Goal: Transaction & Acquisition: Purchase product/service

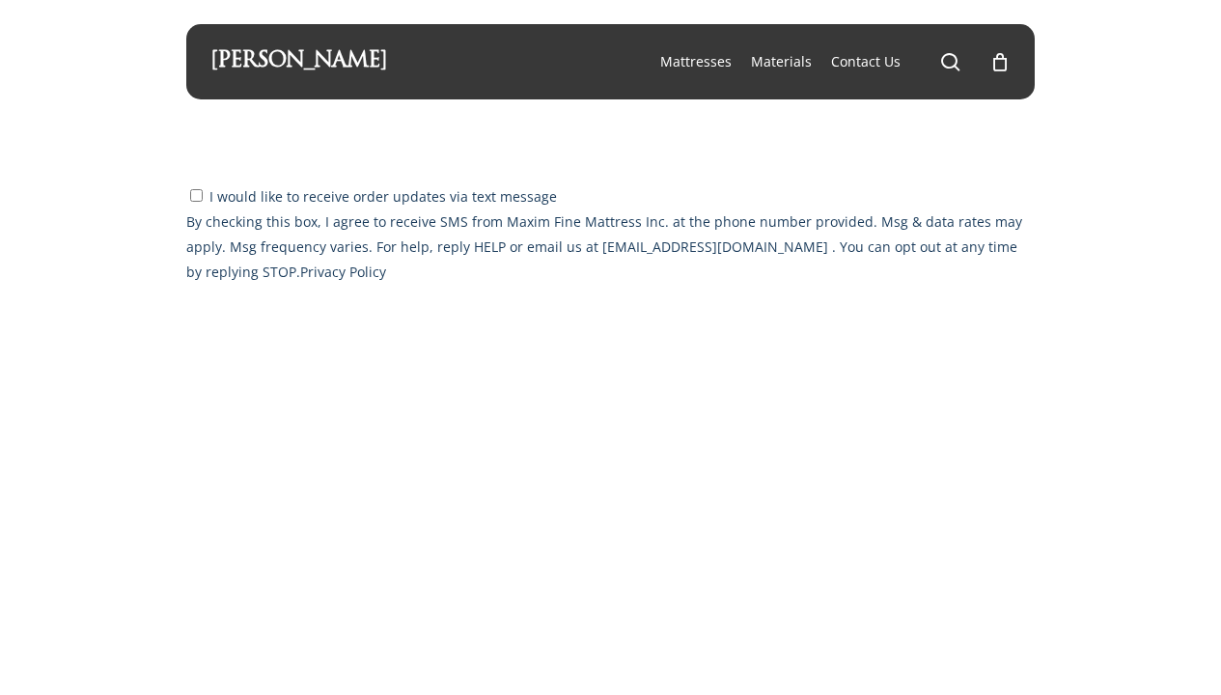
select select "CA"
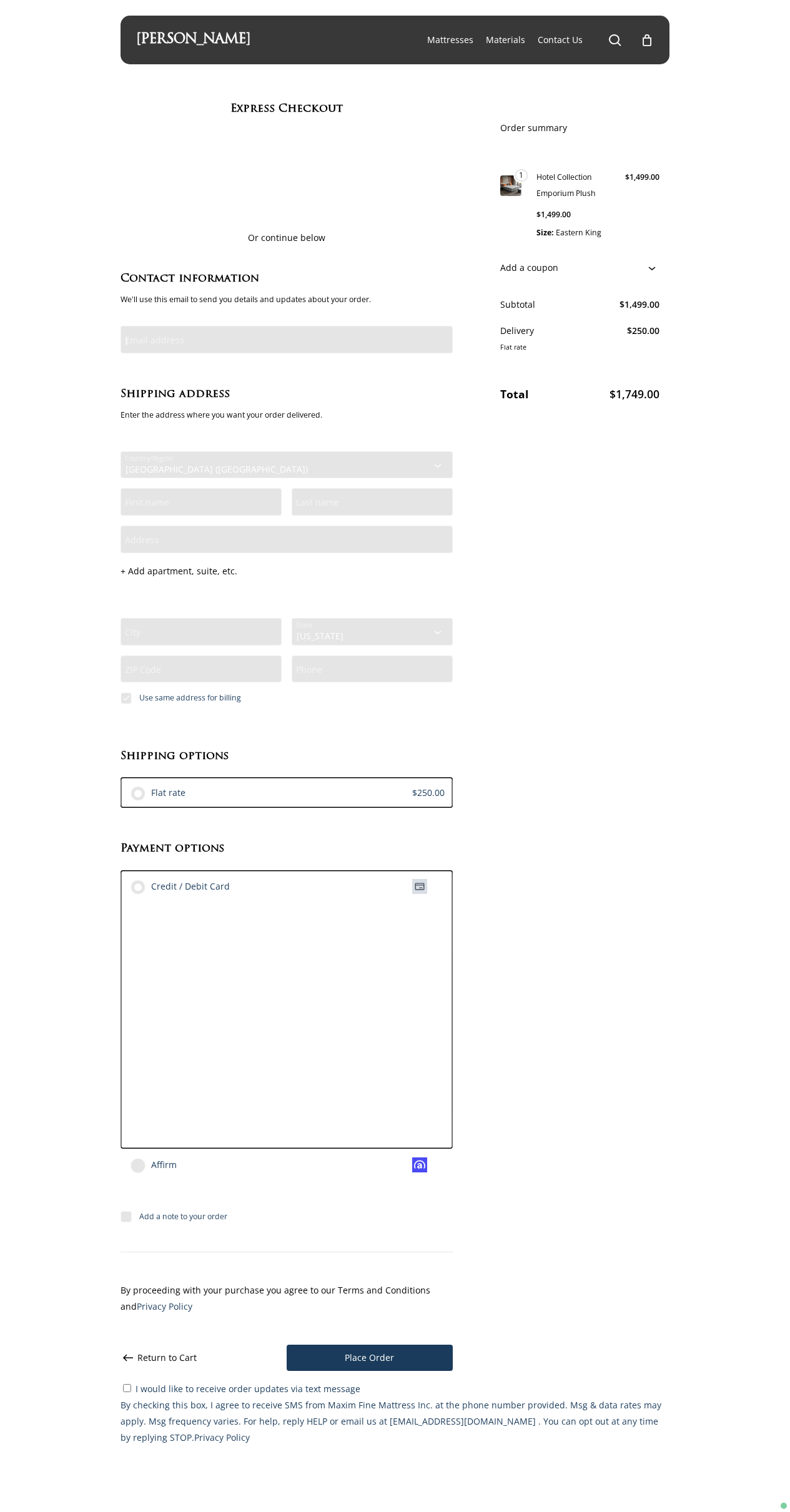
type input "j"
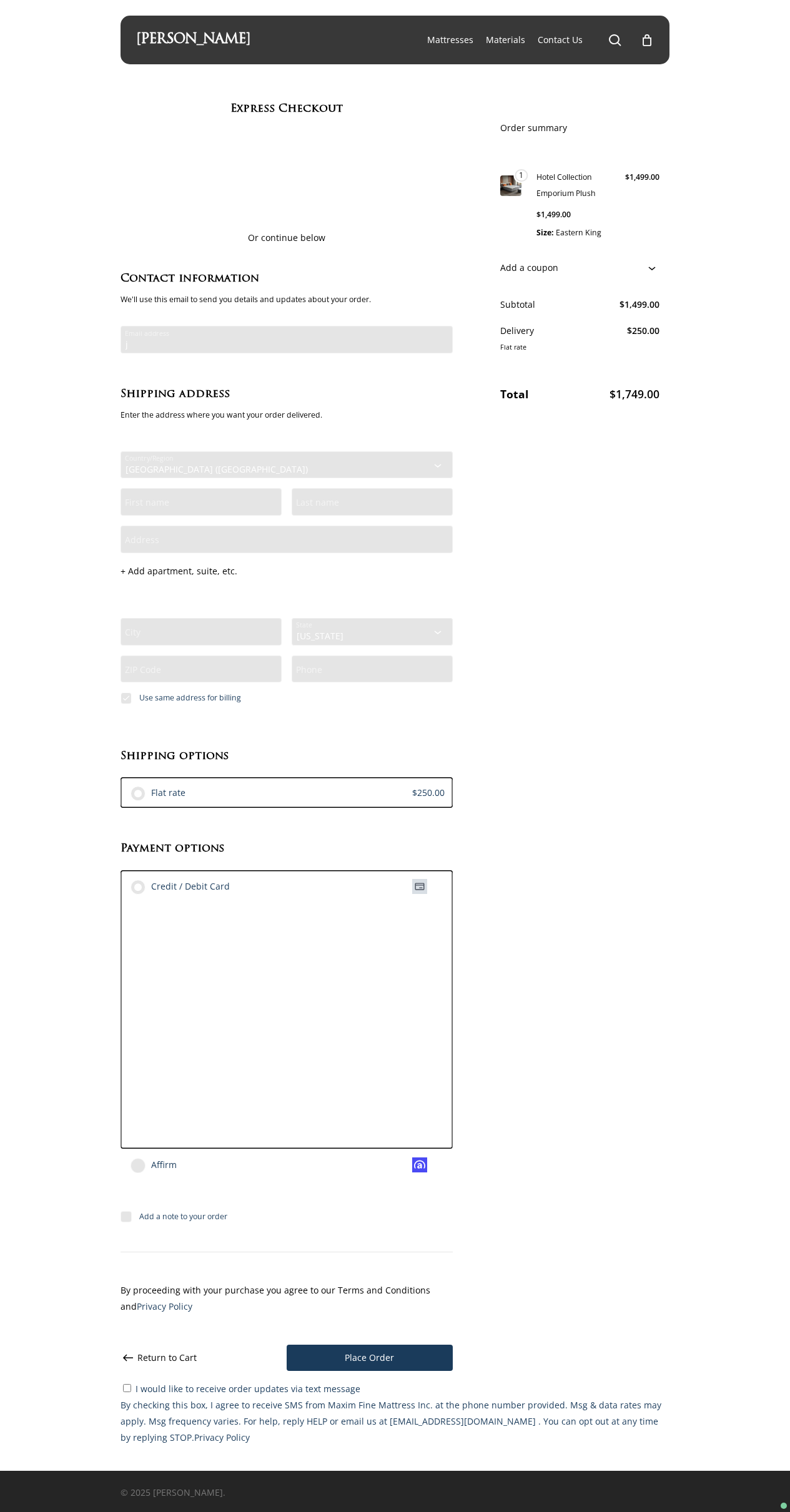
select select "Checkout"
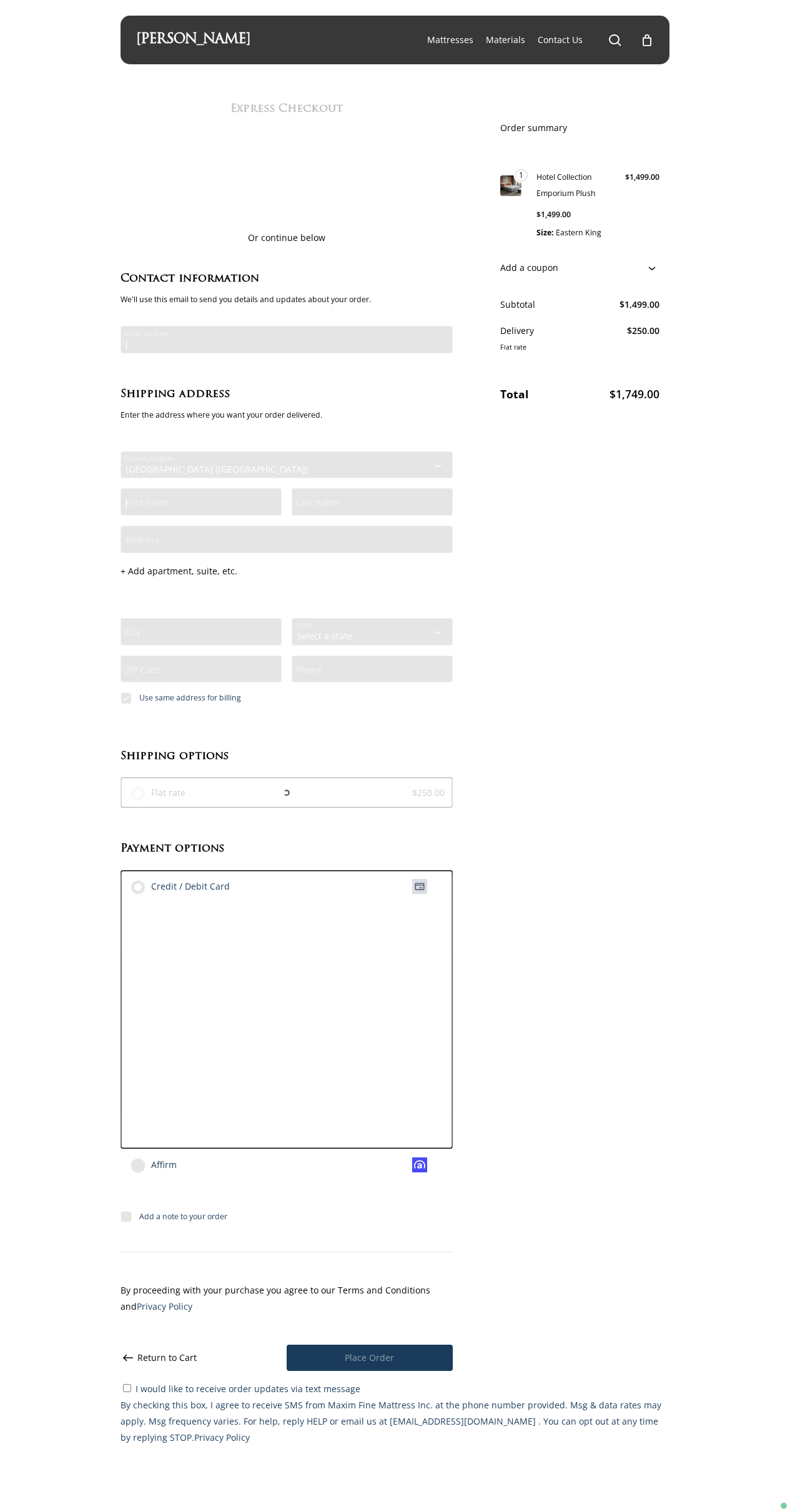
type input "J"
type input "D"
type input "4"
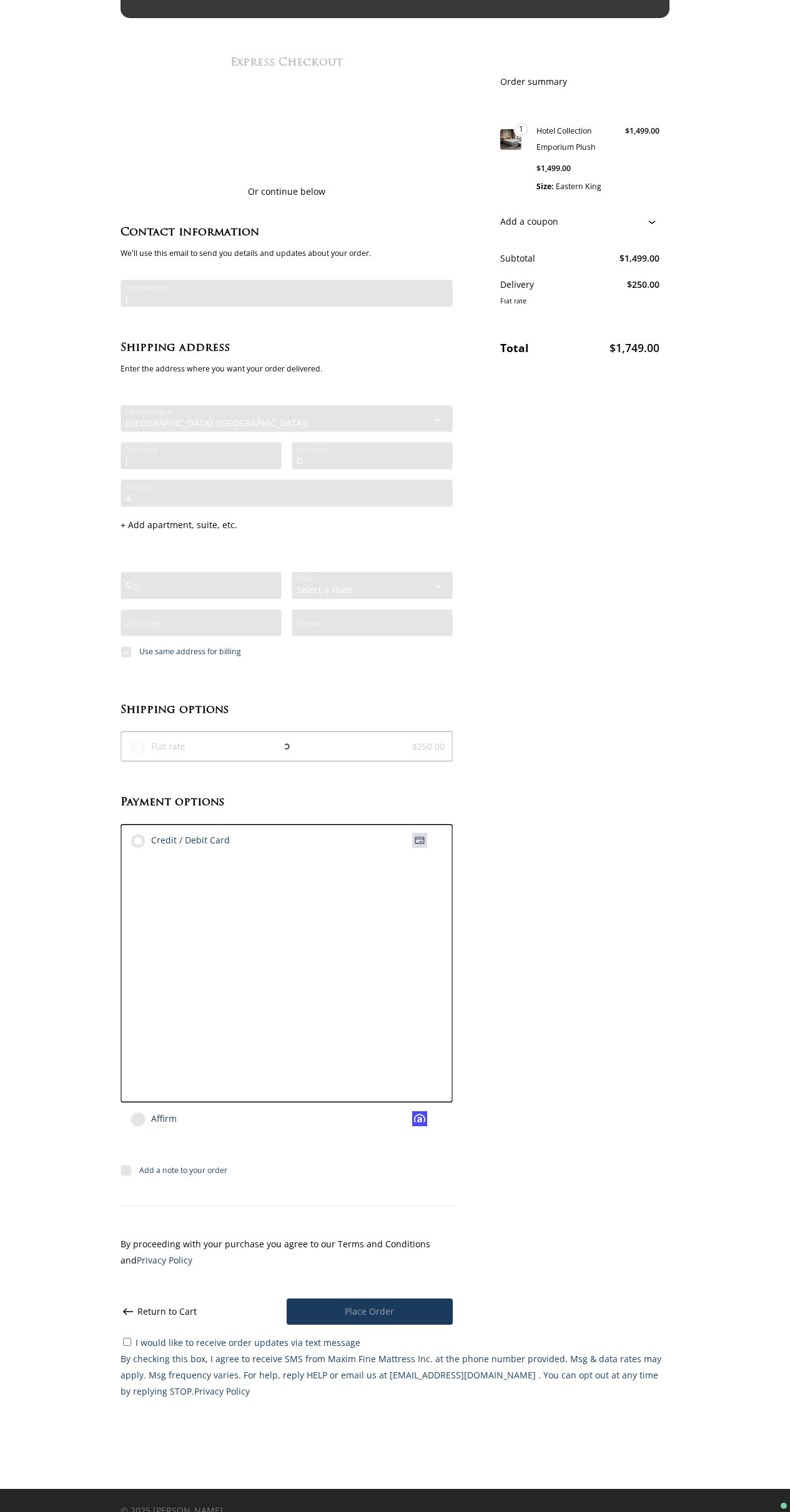
type input "S"
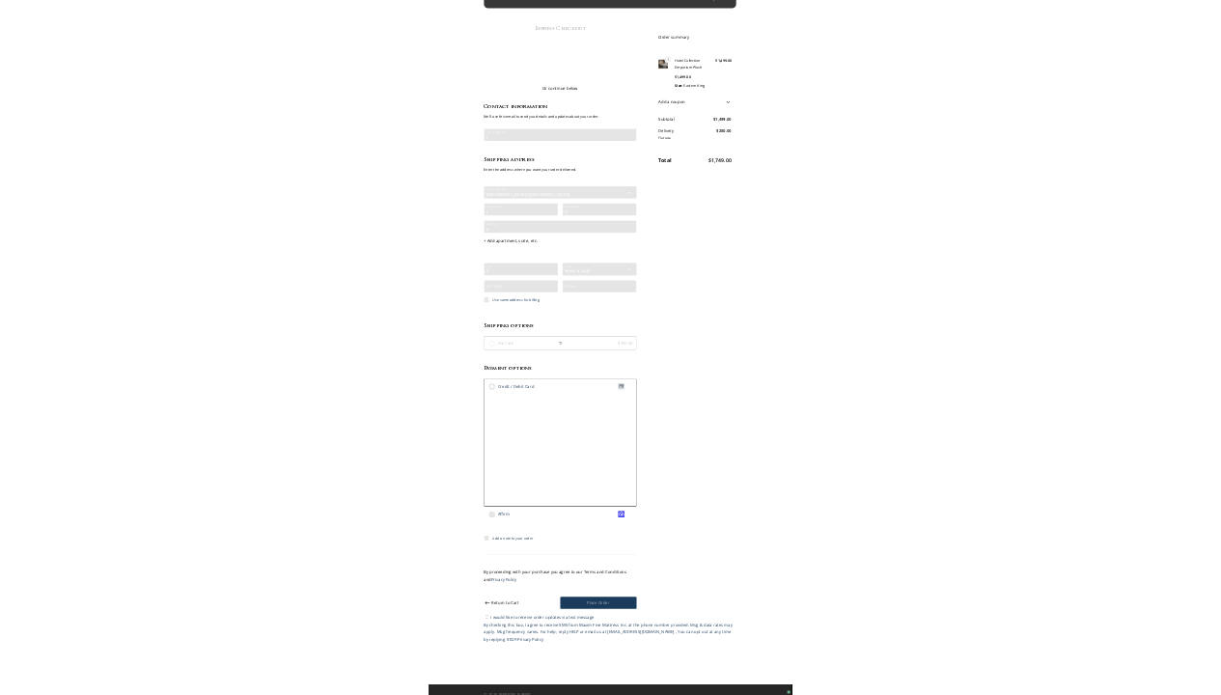
scroll to position [99, 0]
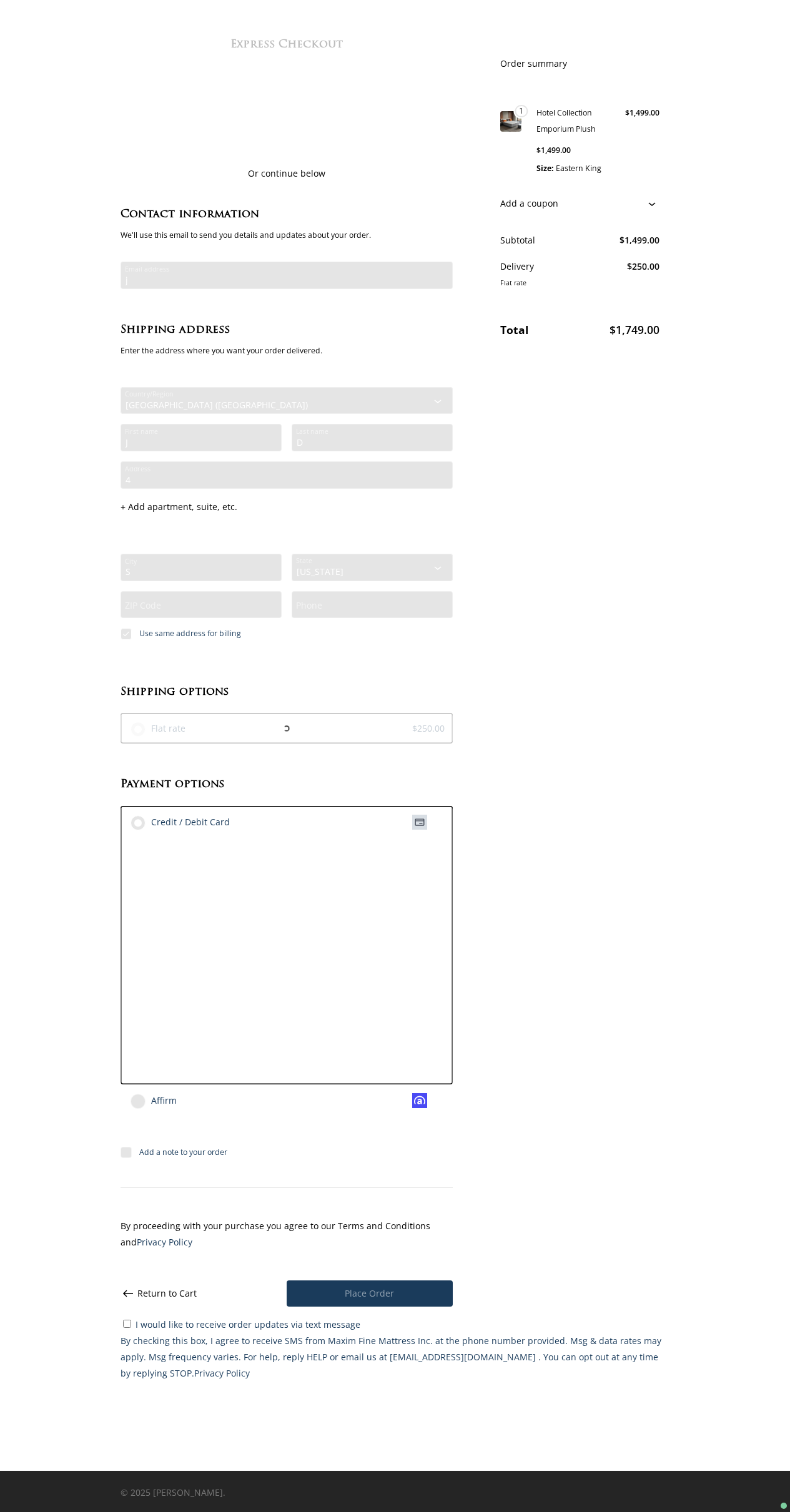
select select "WA"
type input "9"
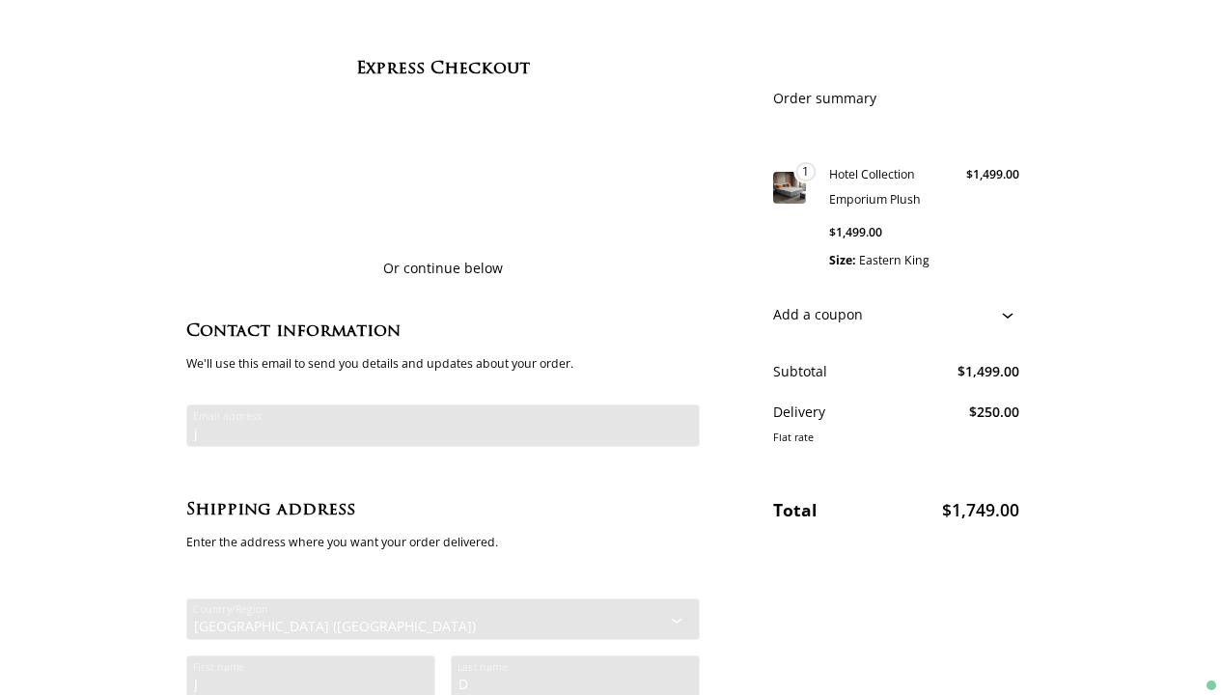
scroll to position [0, 0]
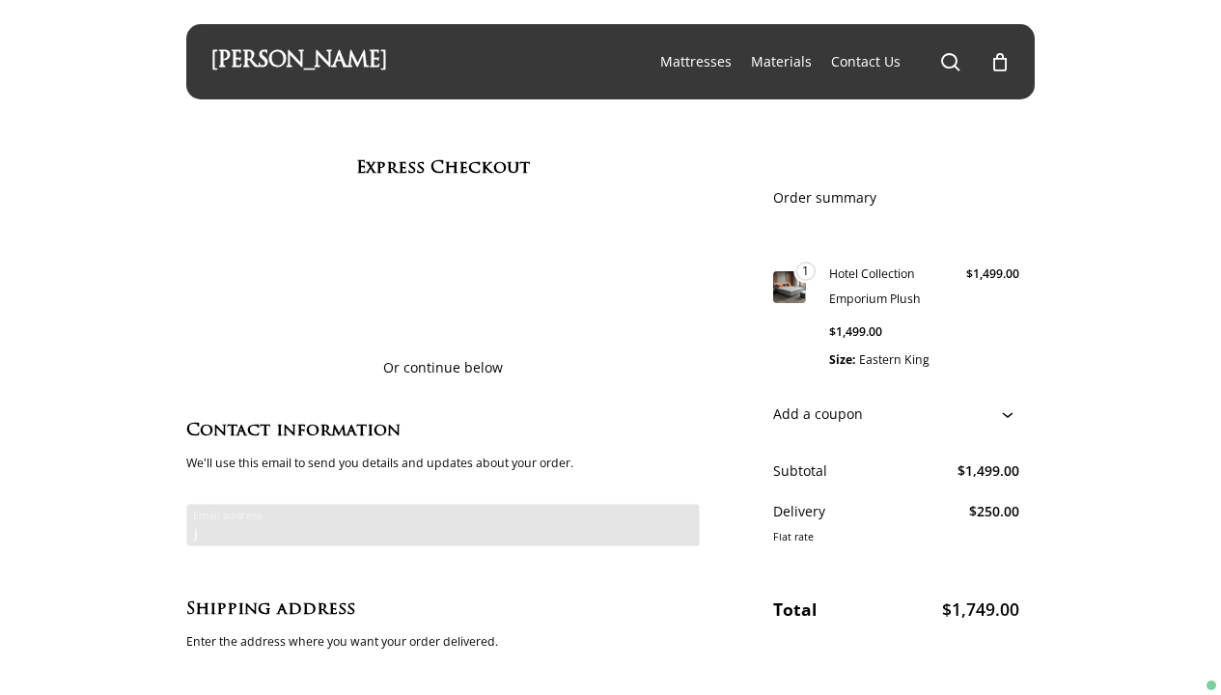
checkbox input "false"
select select "WA"
